Goal: Communication & Community: Answer question/provide support

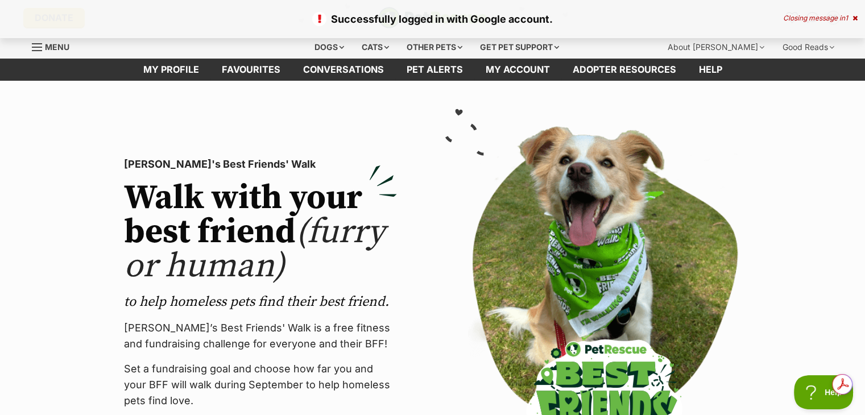
click at [828, 18] on div "Closing message in 1" at bounding box center [820, 18] width 74 height 8
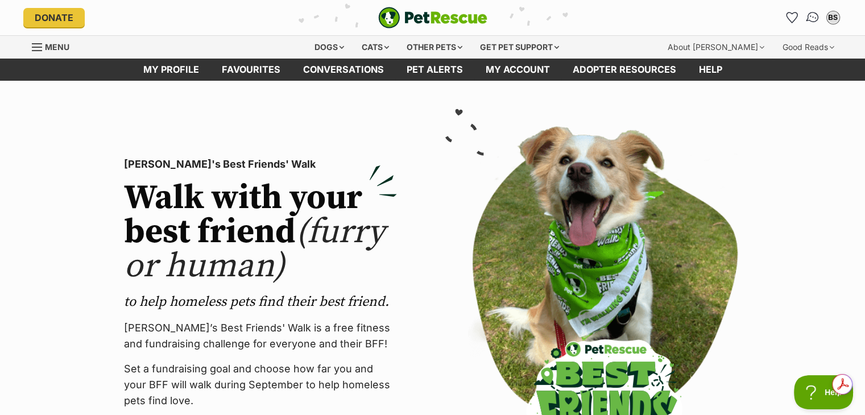
click at [810, 18] on img "Conversations" at bounding box center [812, 17] width 15 height 15
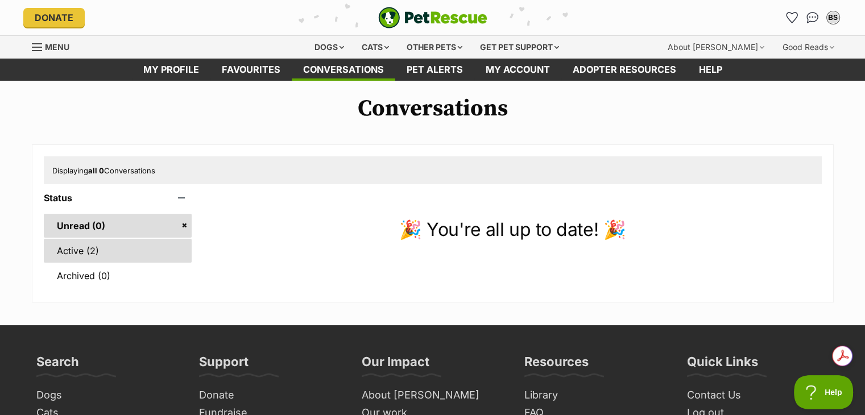
click at [102, 253] on link "Active (2)" at bounding box center [118, 251] width 148 height 24
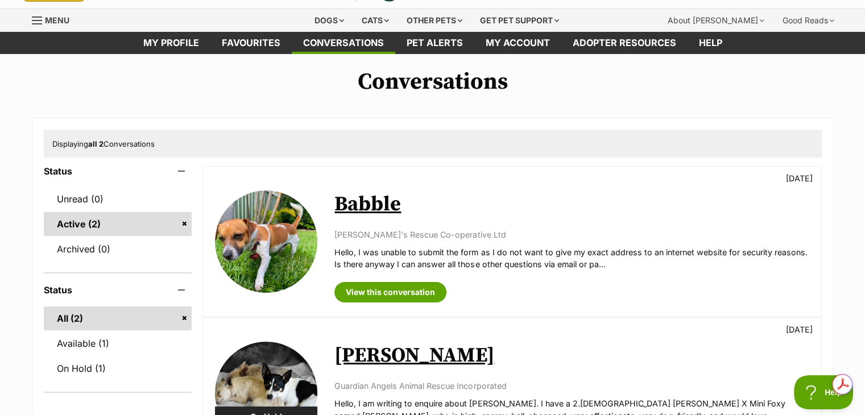
scroll to position [24, 0]
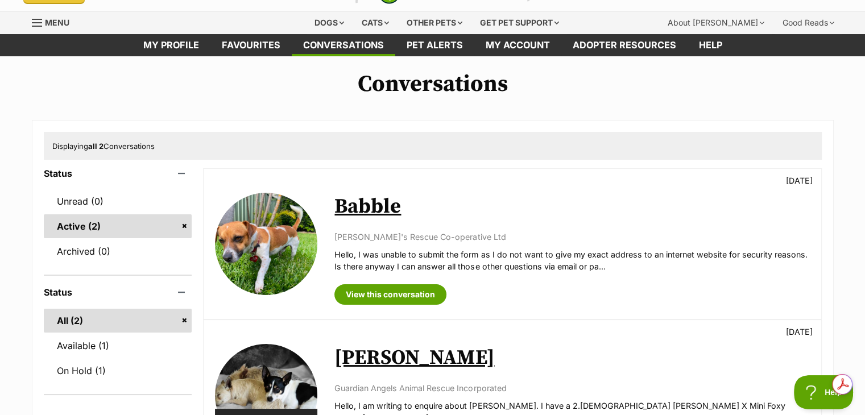
click at [371, 208] on link "Babble" at bounding box center [367, 207] width 67 height 26
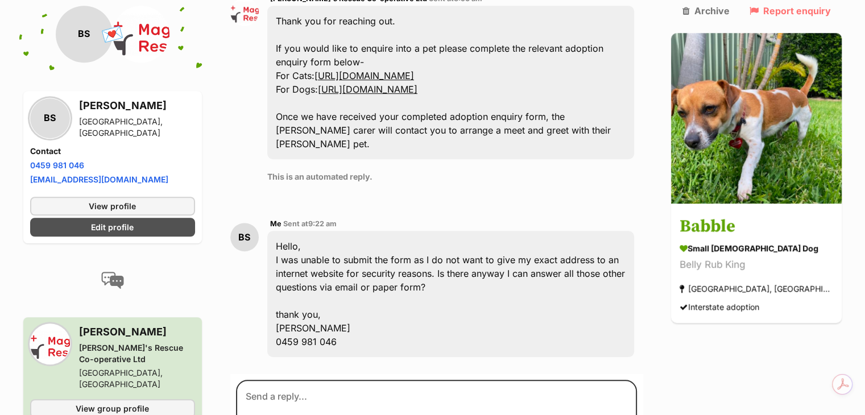
scroll to position [813, 0]
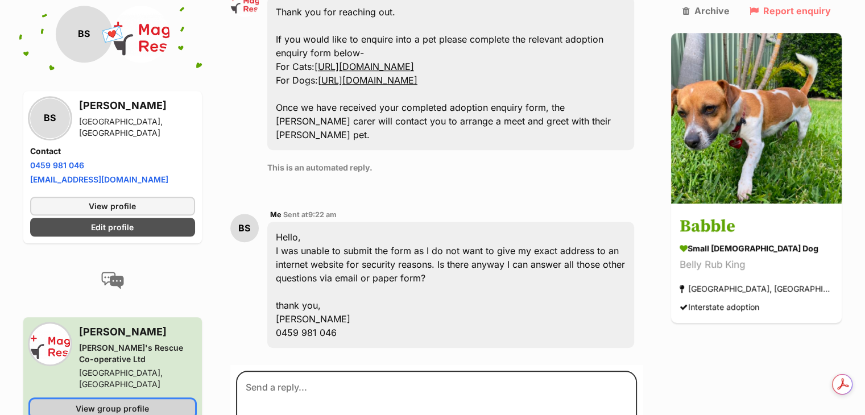
click at [108, 403] on span "View group profile" at bounding box center [112, 409] width 73 height 12
click at [125, 403] on span "View group profile" at bounding box center [112, 409] width 73 height 12
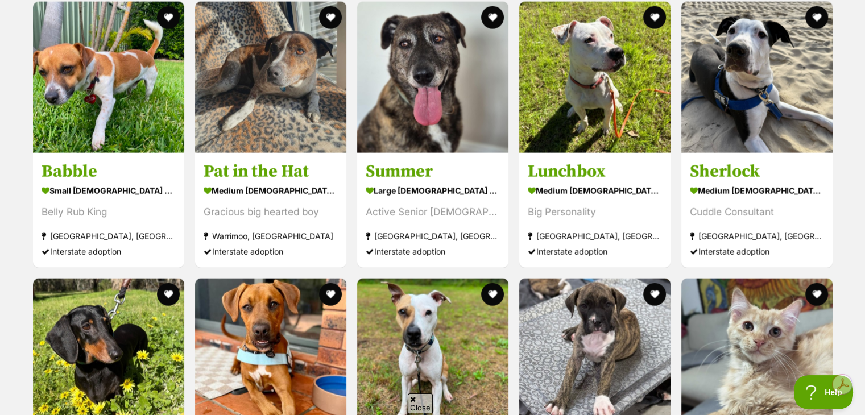
scroll to position [2251, 0]
